Goal: Communication & Community: Answer question/provide support

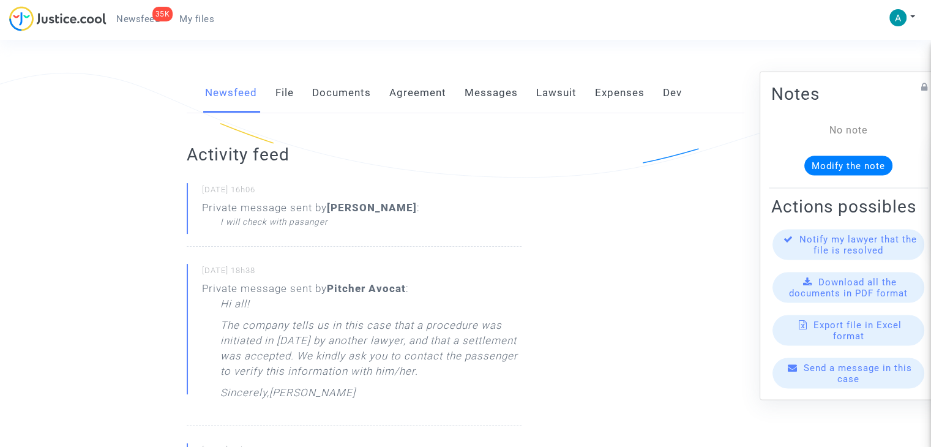
scroll to position [184, 0]
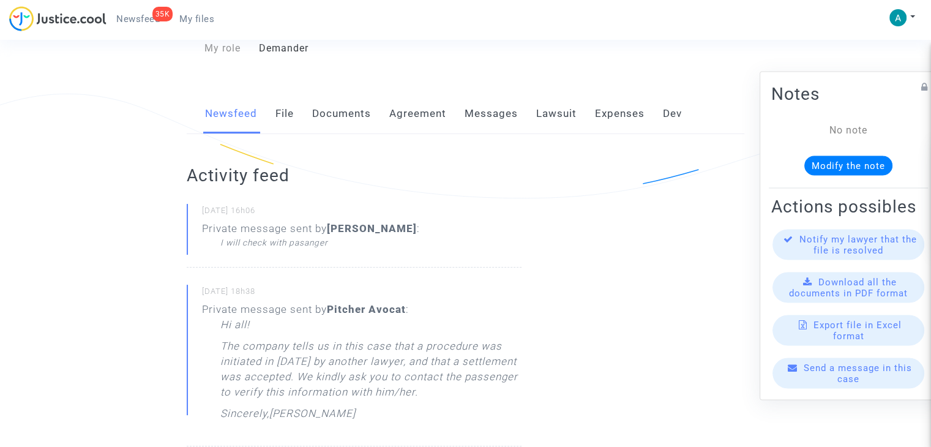
click at [853, 379] on span "Send a message in this case" at bounding box center [857, 373] width 108 height 22
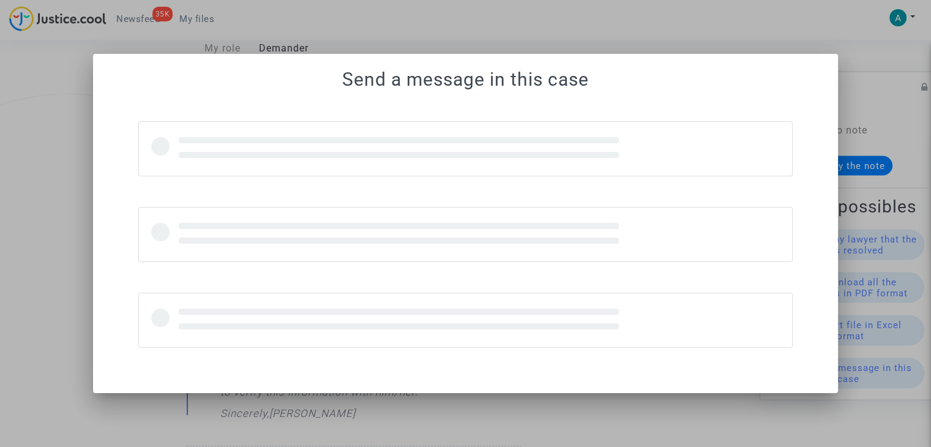
scroll to position [0, 0]
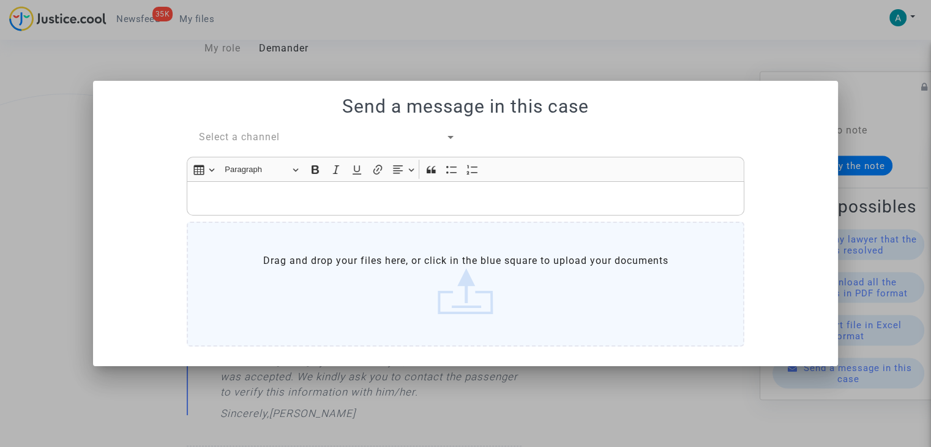
click at [251, 141] on span "Select a channel" at bounding box center [239, 137] width 81 height 12
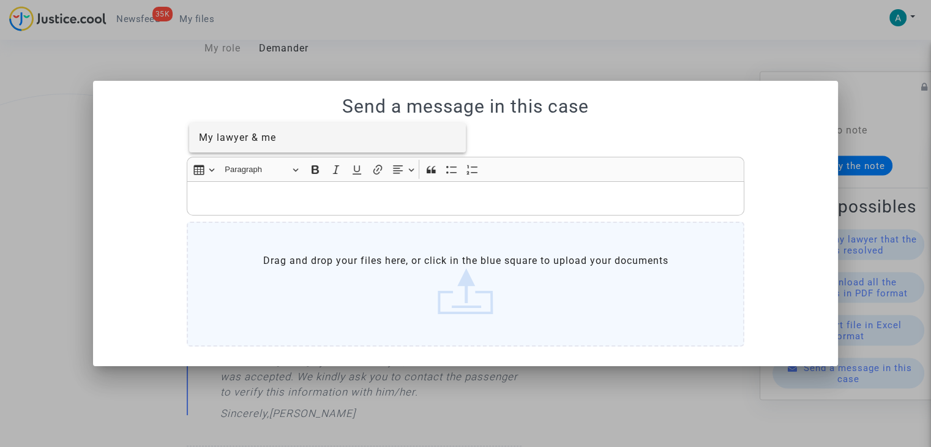
click at [264, 143] on span "My lawyer & me" at bounding box center [237, 138] width 77 height 12
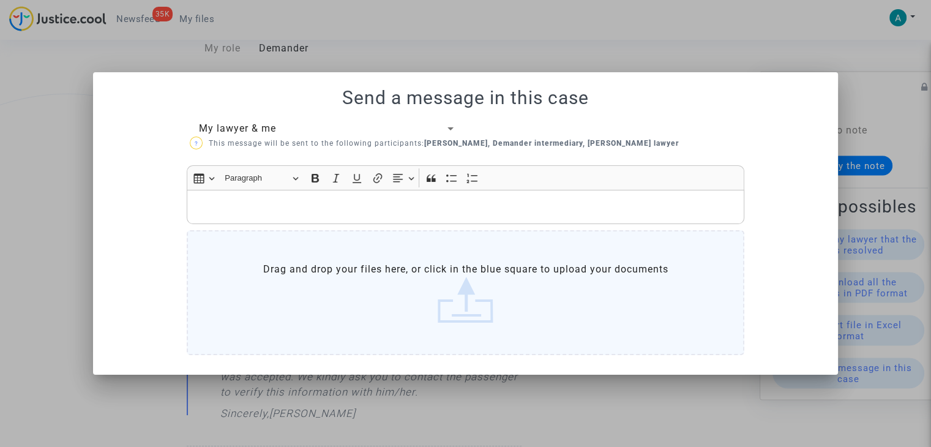
click at [246, 200] on p "Rich Text Editor, main" at bounding box center [465, 206] width 545 height 15
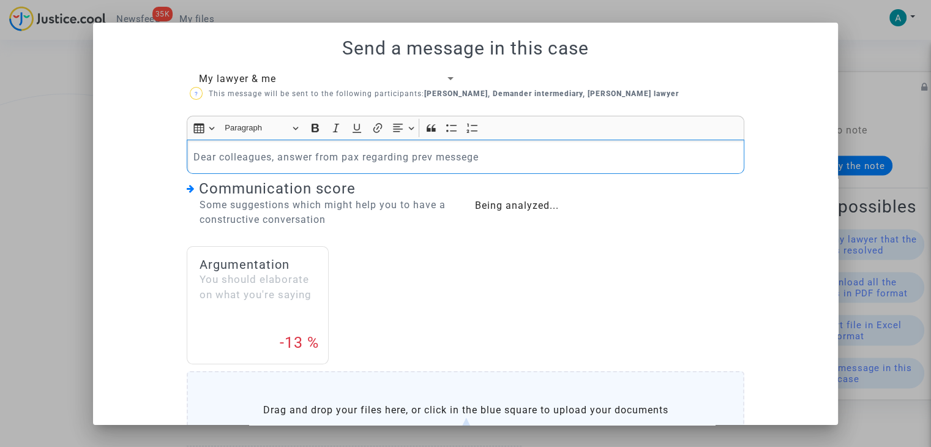
click at [465, 162] on p "Dear colleagues, answer from pax regarding prev messege" at bounding box center [465, 156] width 545 height 15
click at [499, 161] on p "Dear colleagues, answer from pax regarding prev messege" at bounding box center [465, 156] width 545 height 15
drag, startPoint x: 480, startPoint y: 160, endPoint x: 405, endPoint y: 156, distance: 74.7
click at [405, 156] on p "Dear colleagues, answer from pax regarding prev messege" at bounding box center [465, 156] width 545 height 15
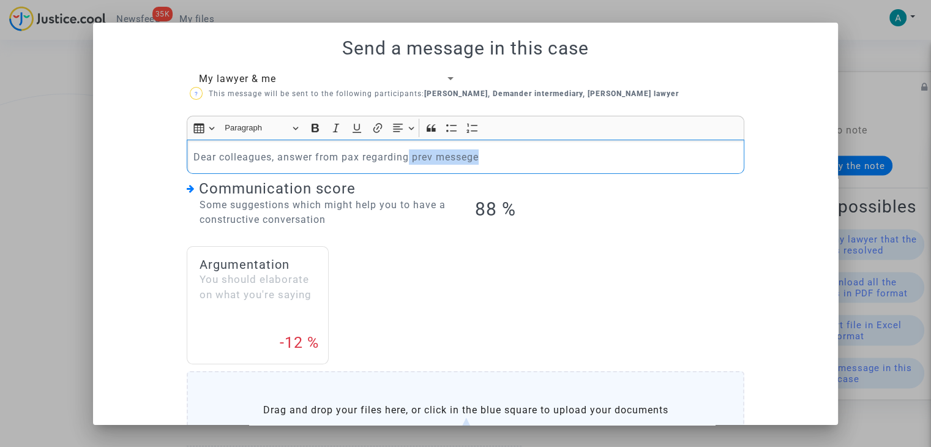
copy p "prev messege"
click at [409, 151] on p "Dear colleagues, answer from pax regardingprevious message" at bounding box center [465, 156] width 545 height 15
click at [404, 157] on p "Dear colleagues, answer from pax regardingprevious message" at bounding box center [465, 156] width 545 height 15
click at [497, 154] on p "Dear colleagues, answer from pax regarding previous message" at bounding box center [465, 156] width 545 height 15
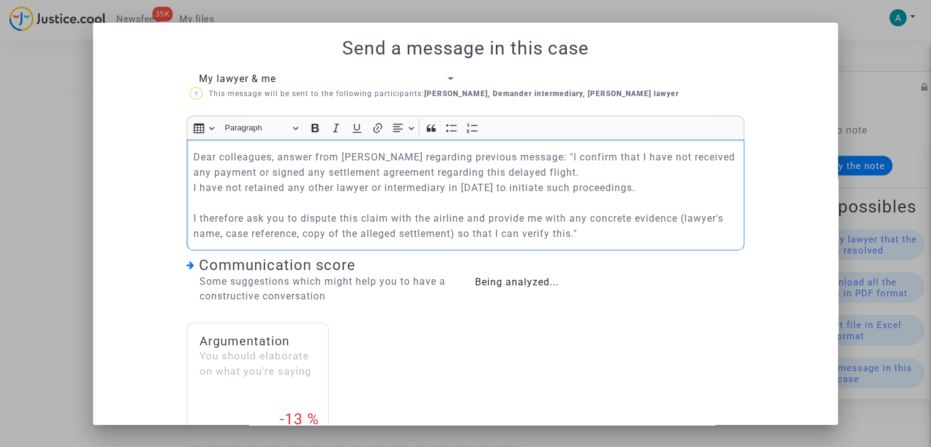
scroll to position [203, 0]
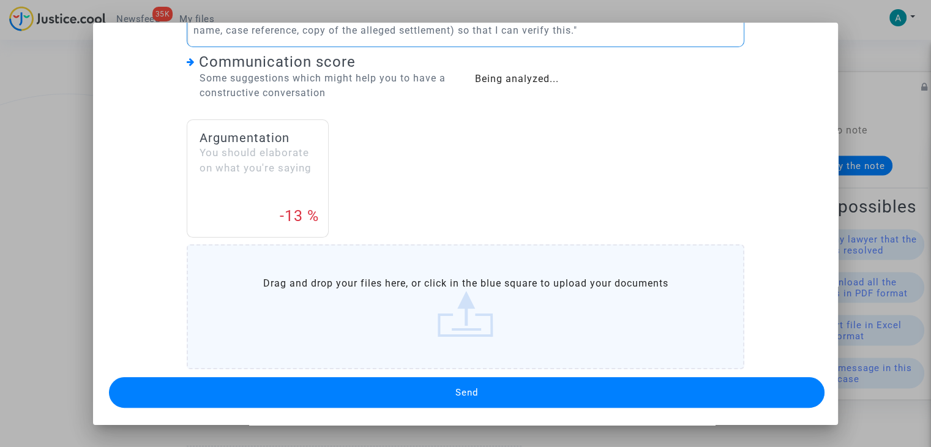
click at [455, 395] on span "Send" at bounding box center [466, 392] width 23 height 11
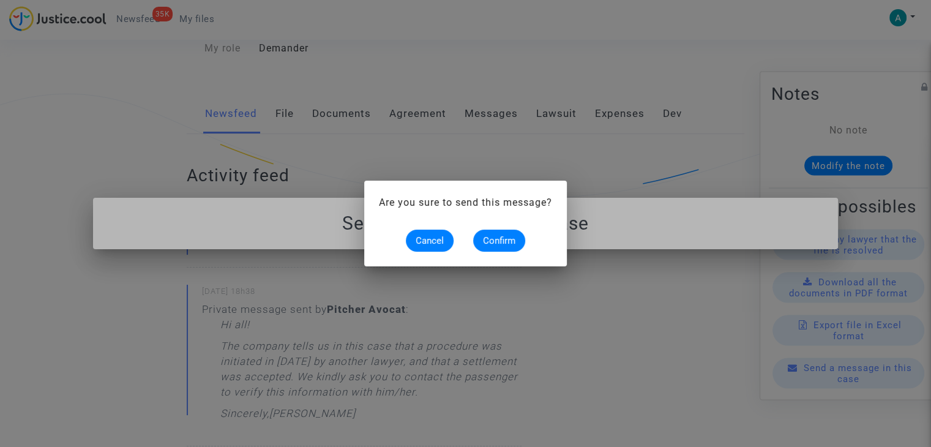
scroll to position [0, 0]
click at [514, 240] on span "Confirm" at bounding box center [499, 240] width 32 height 11
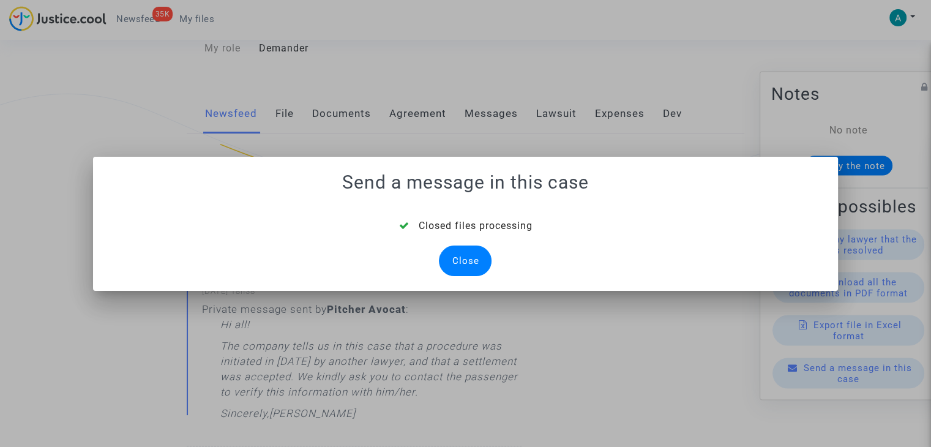
click at [453, 253] on div "Close" at bounding box center [465, 260] width 53 height 31
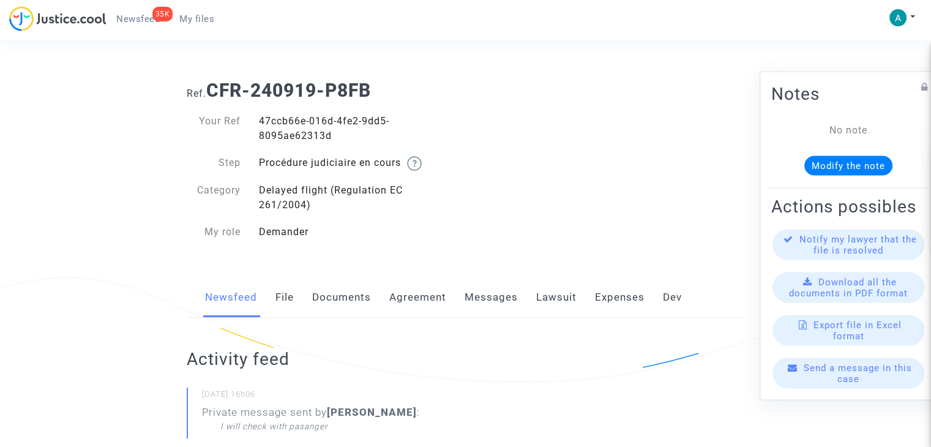
scroll to position [184, 0]
